Goal: Information Seeking & Learning: Learn about a topic

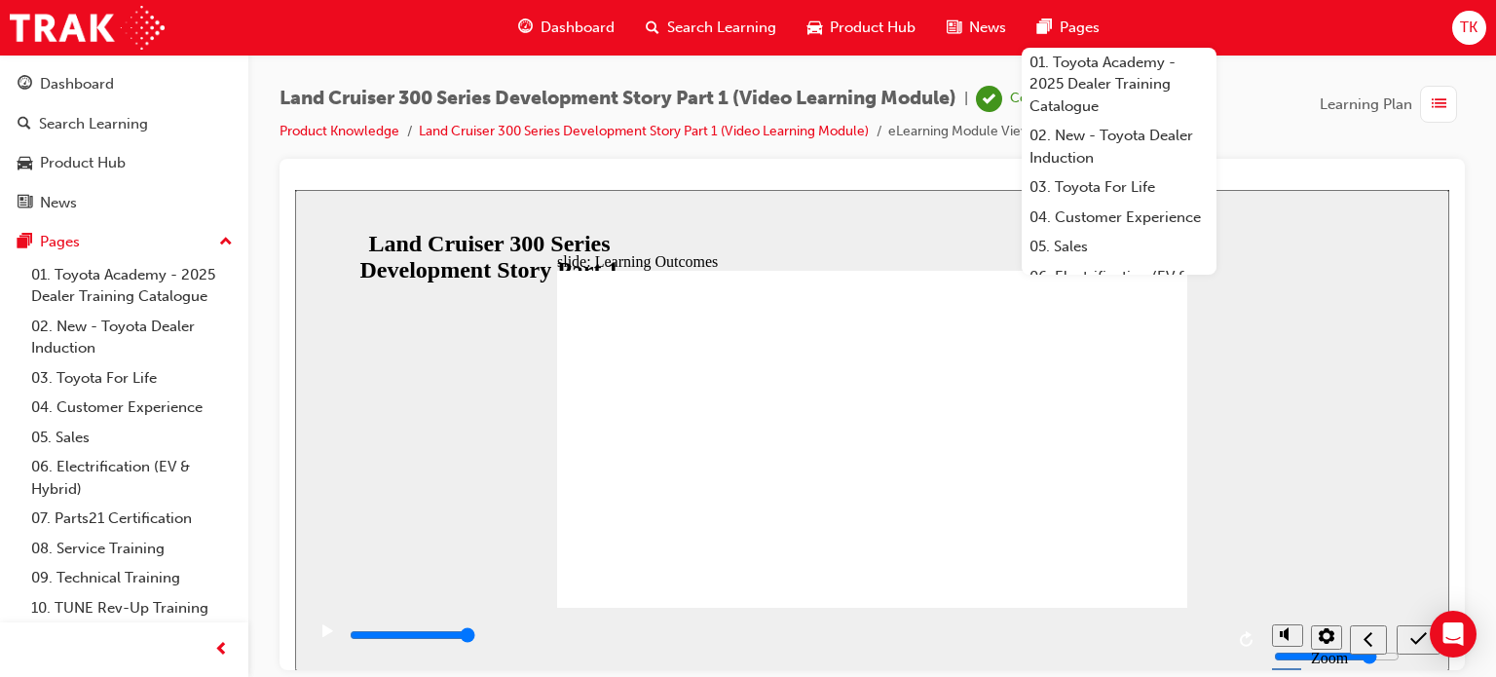
drag, startPoint x: 0, startPoint y: 0, endPoint x: 820, endPoint y: 160, distance: 835.7
click at [820, 160] on div at bounding box center [873, 414] width 1186 height 511
click at [373, 126] on link "Product Knowledge" at bounding box center [340, 131] width 120 height 17
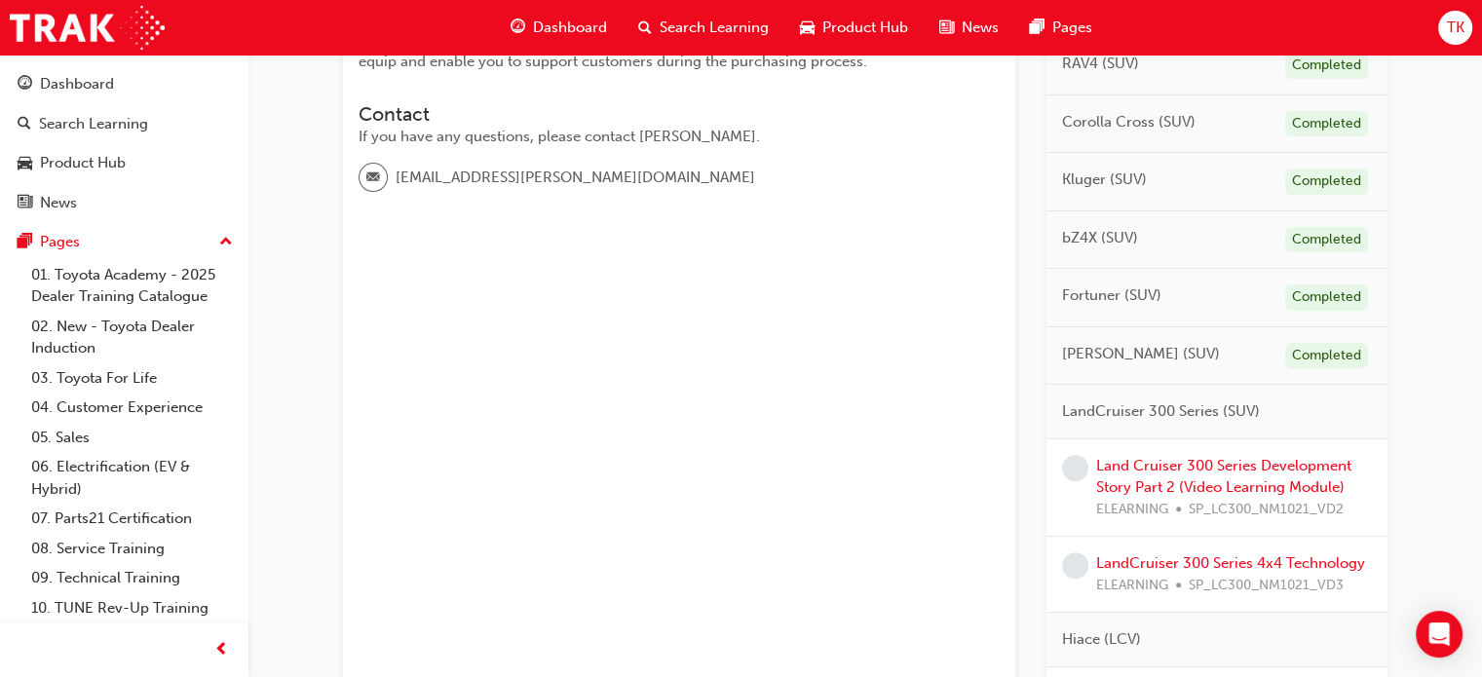
scroll to position [682, 0]
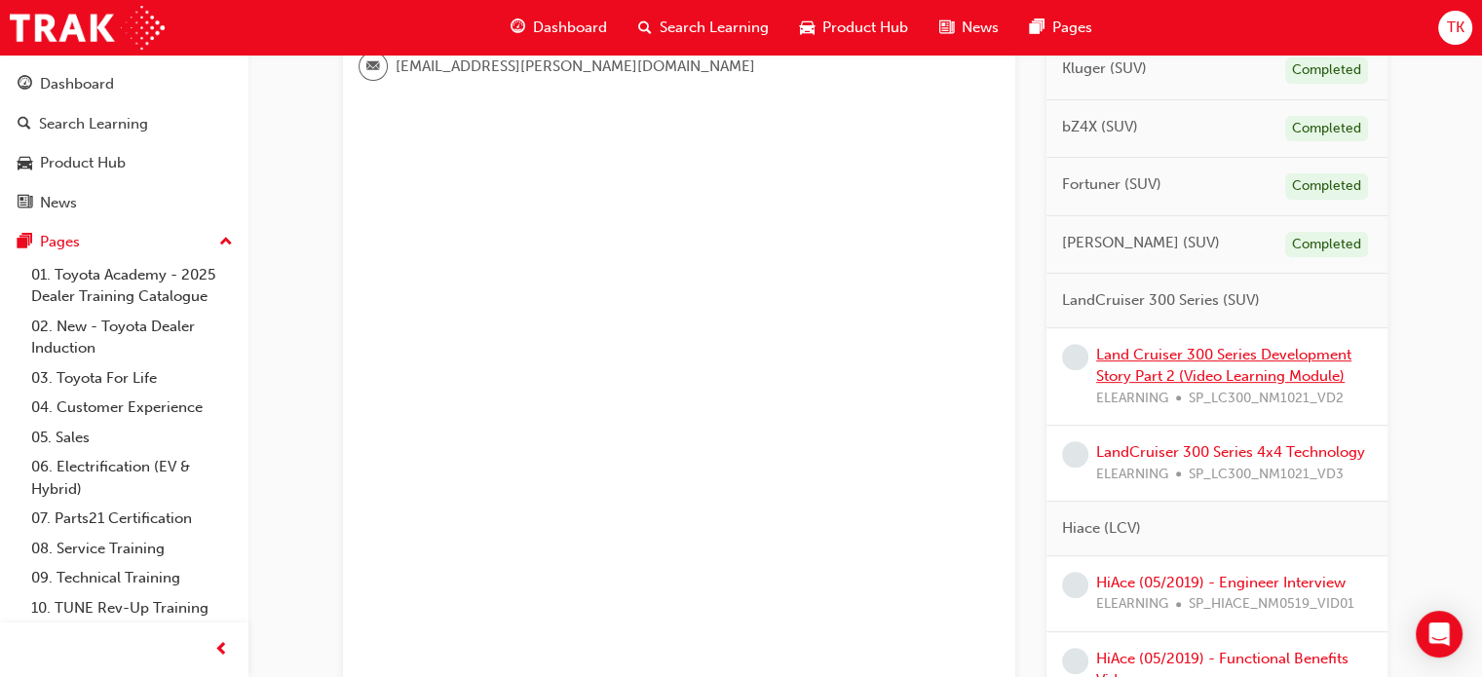
click at [1181, 367] on link "Land Cruiser 300 Series Development Story Part 2 (Video Learning Module)" at bounding box center [1223, 366] width 255 height 40
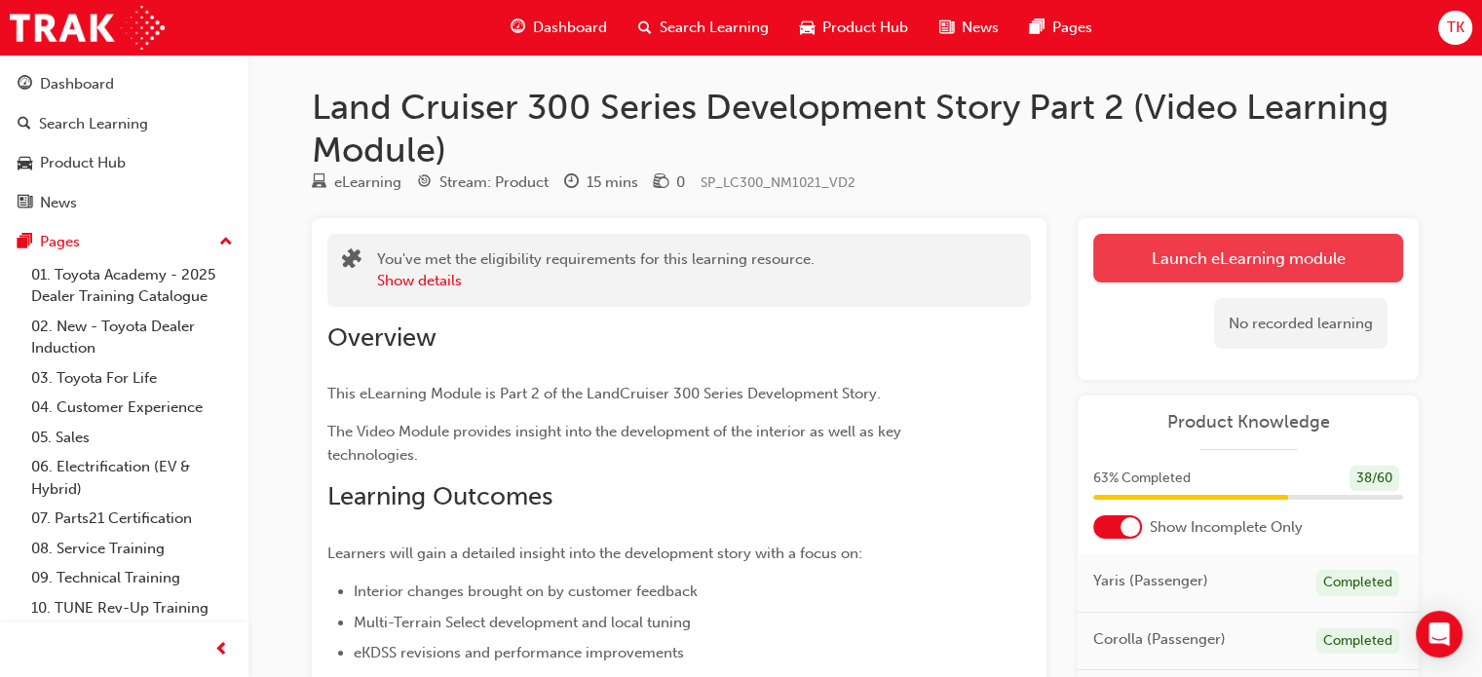
click at [1212, 273] on link "Launch eLearning module" at bounding box center [1248, 258] width 310 height 49
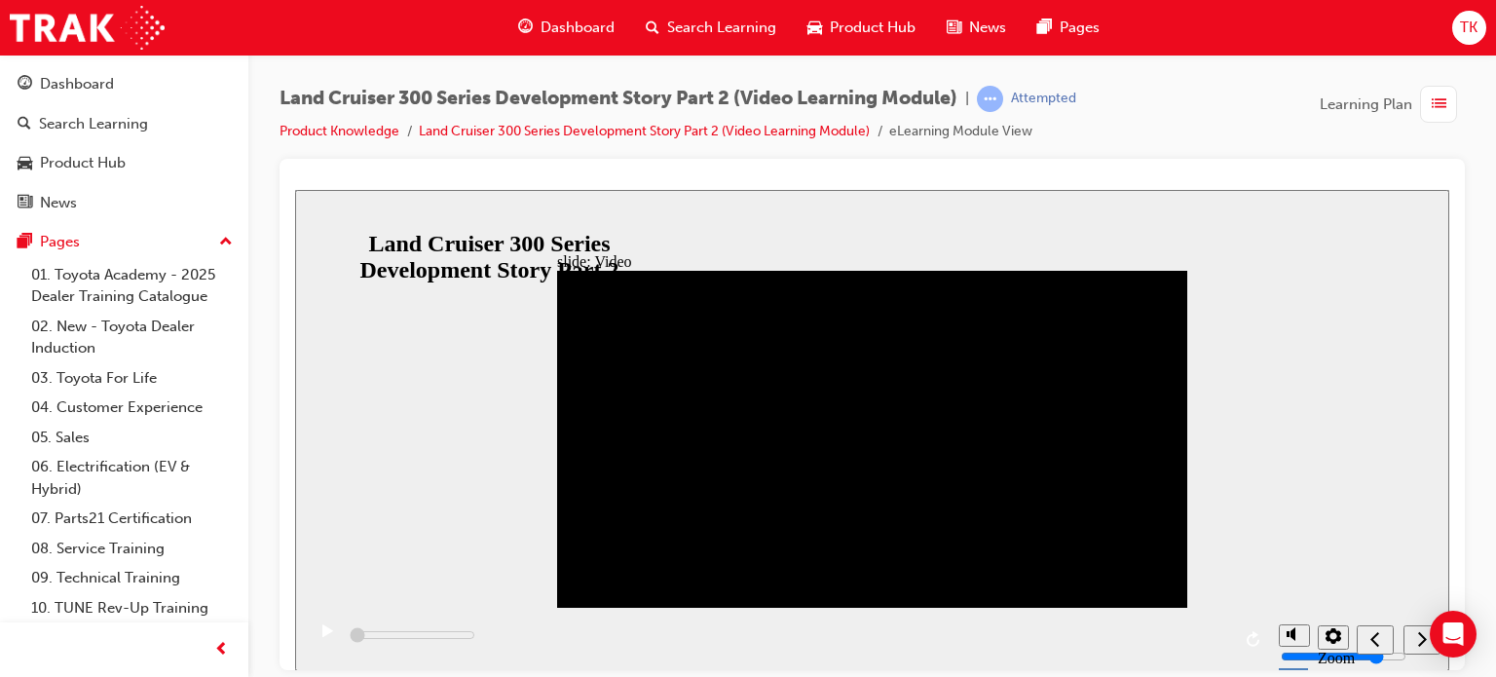
click at [322, 636] on icon "play/pause" at bounding box center [327, 629] width 11 height 13
click at [1224, 637] on div "playback controls" at bounding box center [787, 638] width 964 height 63
type input "11600"
